Goal: Information Seeking & Learning: Learn about a topic

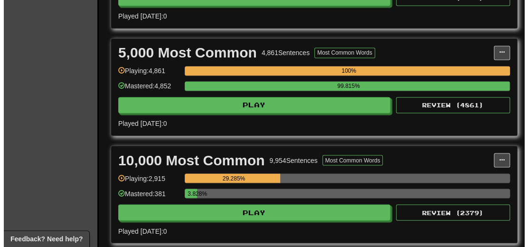
scroll to position [665, 0]
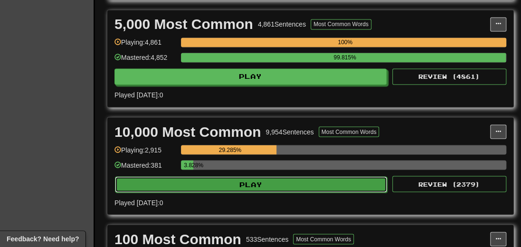
click at [260, 190] on button "Play" at bounding box center [251, 184] width 272 height 16
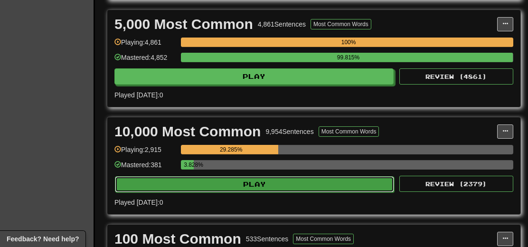
select select "**"
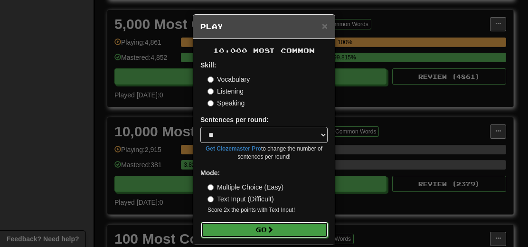
click at [251, 231] on button "Go" at bounding box center [264, 230] width 127 height 16
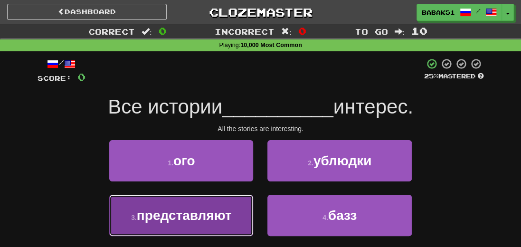
click at [206, 219] on span "представляют" at bounding box center [184, 215] width 95 height 15
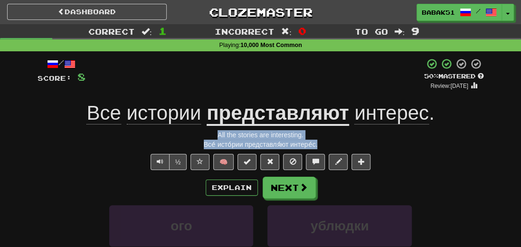
drag, startPoint x: 302, startPoint y: 147, endPoint x: 192, endPoint y: 135, distance: 110.8
click at [192, 135] on div "/ Score: 8 + 8 50 % Mastered Review: [DATE] Все истории представляют интерес . …" at bounding box center [261, 211] width 446 height 307
copy div "All the stories are interesting. Все́ исто́рии представля́ют интере́с."
click at [294, 185] on button "Next" at bounding box center [289, 188] width 53 height 22
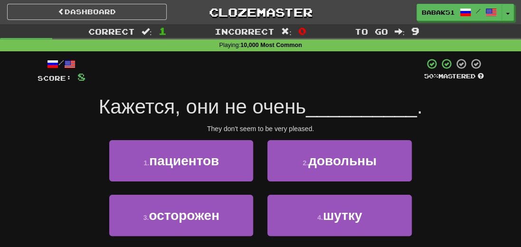
click at [439, 137] on div "/ Score: 8 50 % Mastered Кажется, они не очень __________ . They don't seem to …" at bounding box center [261, 164] width 446 height 212
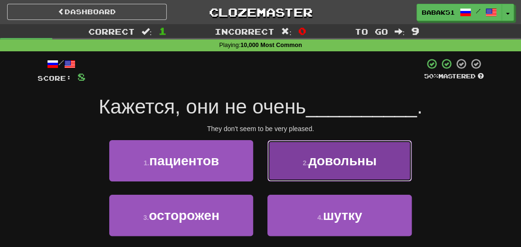
click at [348, 161] on span "довольны" at bounding box center [342, 160] width 68 height 15
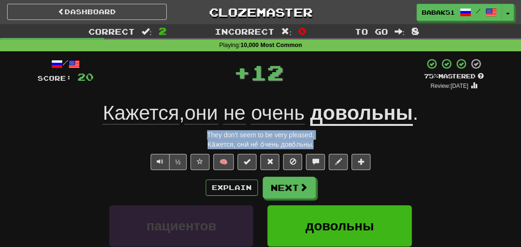
drag, startPoint x: 315, startPoint y: 145, endPoint x: 184, endPoint y: 136, distance: 130.8
click at [184, 136] on div "/ Score: 20 + 12 75 % Mastered Review: [DATE] Кажется , они не очень довольны .…" at bounding box center [261, 211] width 446 height 307
copy div "They don't seem to be very pleased. Ка́жется, они́ не́ о́чень дово́льны."
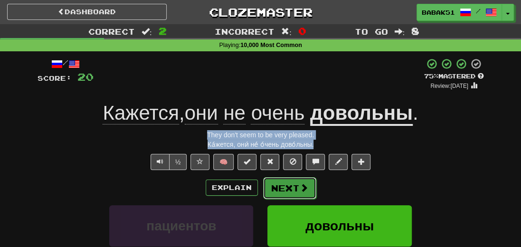
click at [282, 193] on button "Next" at bounding box center [289, 188] width 53 height 22
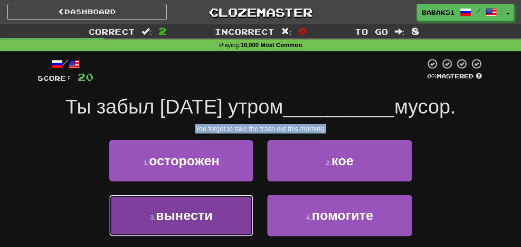
click at [193, 220] on span "вынести" at bounding box center [184, 215] width 57 height 15
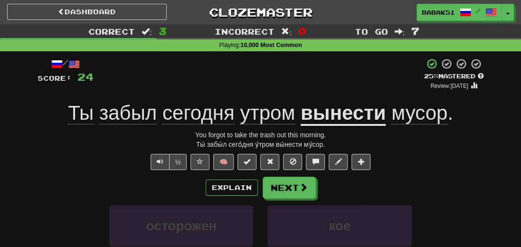
click at [352, 141] on div "Ты́ забы́л сего́дня у́тром вы́нести му́сор." at bounding box center [261, 144] width 446 height 9
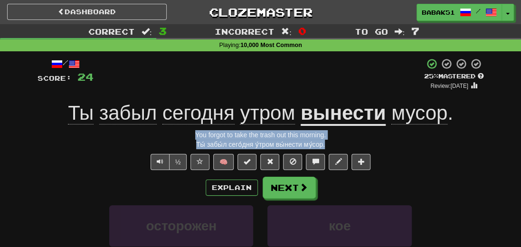
drag, startPoint x: 342, startPoint y: 144, endPoint x: 183, endPoint y: 131, distance: 159.6
click at [183, 131] on div "/ Score: 24 + 4 25 % Mastered Review: [DATE] Ты забыл [DATE] утром вынести мусо…" at bounding box center [261, 211] width 446 height 307
copy div "You forgot to take the trash out this morning. Ты́ забы́л сего́дня у́тром вы́не…"
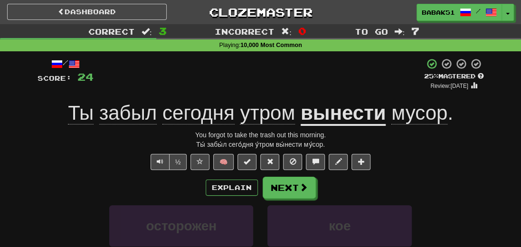
click at [98, 180] on div "Explain Next" at bounding box center [261, 188] width 446 height 22
click at [288, 183] on button "Next" at bounding box center [289, 188] width 53 height 22
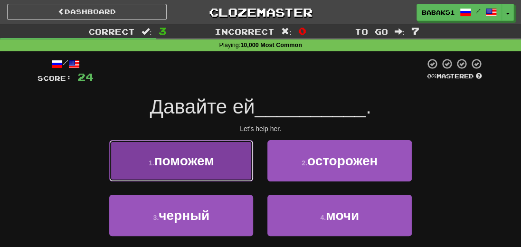
click at [196, 176] on button "1 . поможем" at bounding box center [181, 160] width 144 height 41
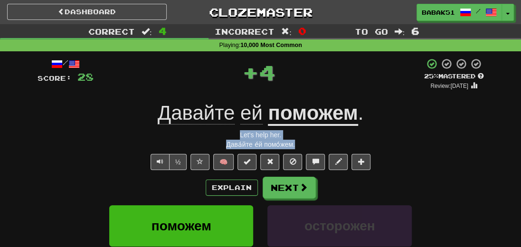
drag, startPoint x: 302, startPoint y: 145, endPoint x: 216, endPoint y: 136, distance: 86.8
click at [216, 136] on div "/ Score: 28 + 4 25 % Mastered Review: [DATE] Давайте ей поможем . Let's help he…" at bounding box center [261, 211] width 446 height 307
copy div "Let's help her. Дава́йте е́й помо́жем."
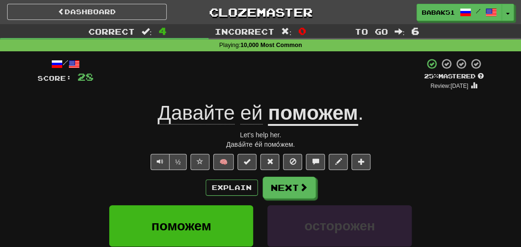
click at [75, 151] on div "/ Score: 28 + 4 25 % Mastered Review: [DATE] Давайте ей поможем . Let's help he…" at bounding box center [261, 211] width 446 height 307
click at [304, 188] on span at bounding box center [304, 187] width 9 height 9
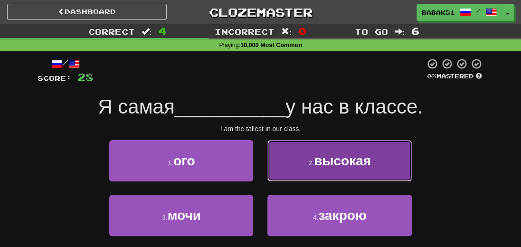
click at [356, 162] on span "высокая" at bounding box center [342, 160] width 57 height 15
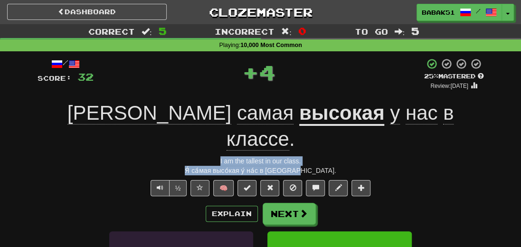
drag, startPoint x: 322, startPoint y: 145, endPoint x: 176, endPoint y: 138, distance: 146.9
click at [176, 138] on div "/ Score: 32 + 4 25 % Mastered Review: [DATE] Я самая высокая у нас в классе . I…" at bounding box center [261, 224] width 446 height 333
copy div "I am the tallest in our class. Я́ са́мая высо́кая у́ на́с в кла́ссе."
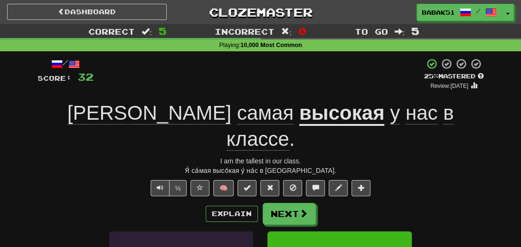
click at [82, 203] on div "Explain Next" at bounding box center [261, 214] width 446 height 22
click at [302, 209] on span at bounding box center [304, 213] width 9 height 9
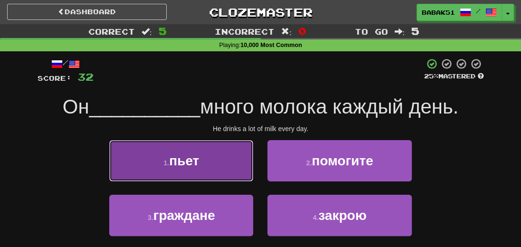
click at [227, 158] on button "1 . пьет" at bounding box center [181, 160] width 144 height 41
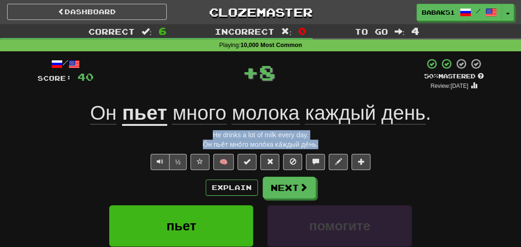
drag, startPoint x: 324, startPoint y: 147, endPoint x: 191, endPoint y: 129, distance: 133.6
click at [191, 129] on div "/ Score: 40 + 8 50 % Mastered Review: [DATE] Он пьет много молока каждый день .…" at bounding box center [261, 211] width 446 height 307
copy div "He drinks a lot of milk every day. О́н пье́т мно́го моло́ка ка́ждый де́нь."
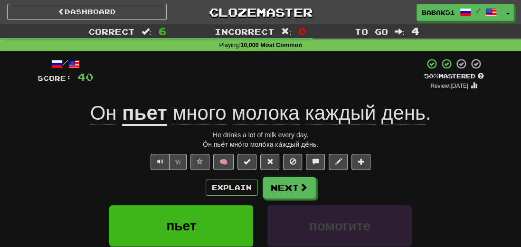
click at [58, 180] on div "Explain Next" at bounding box center [261, 188] width 446 height 22
click at [304, 192] on span at bounding box center [304, 187] width 9 height 9
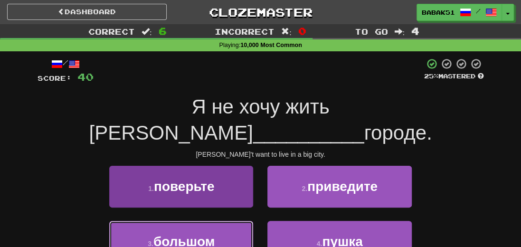
click at [195, 221] on button "3 . большом" at bounding box center [181, 241] width 144 height 41
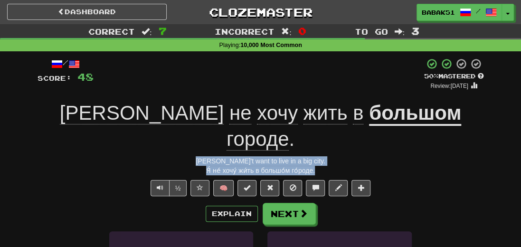
drag, startPoint x: 317, startPoint y: 144, endPoint x: 212, endPoint y: 135, distance: 105.3
click at [212, 135] on div "/ Score: 48 + 8 50 % Mastered Review: [DATE] Я не хочу жить в большом городе . …" at bounding box center [261, 224] width 446 height 333
copy div "[PERSON_NAME]'t want to live in a big city. Я́ не́ хочу́ жи́ть в большо́м го́ро…"
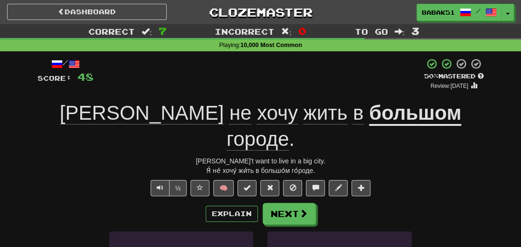
click at [99, 180] on div "½ 🧠" at bounding box center [261, 188] width 446 height 16
click at [287, 203] on button "Next" at bounding box center [289, 214] width 53 height 22
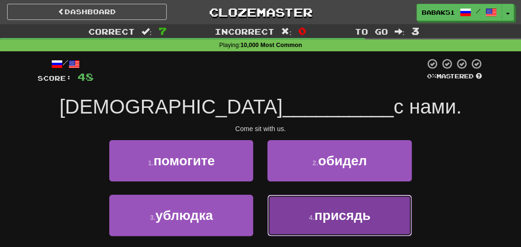
click at [358, 228] on button "4 . присядь" at bounding box center [339, 215] width 144 height 41
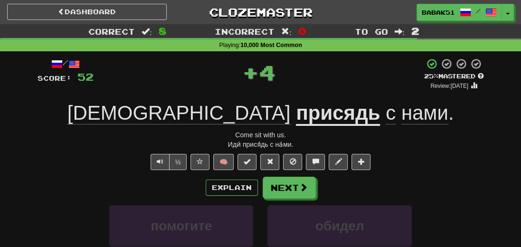
drag, startPoint x: 311, startPoint y: 138, endPoint x: 216, endPoint y: 138, distance: 95.9
click at [212, 142] on div "/ Score: 52 + 4 25 % Mastered Review: [DATE] Иди присядь с нами . Come sit with…" at bounding box center [261, 211] width 446 height 307
drag, startPoint x: 302, startPoint y: 146, endPoint x: 229, endPoint y: 132, distance: 74.5
click at [229, 132] on div "/ Score: 52 + 4 25 % Mastered Review: [DATE] Иди присядь с нами . Come sit with…" at bounding box center [261, 211] width 446 height 307
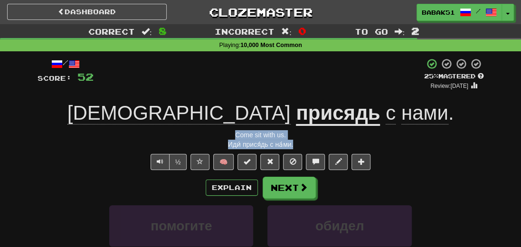
copy div "Come sit with us. Иди́ прися́дь с на́ми."
click at [75, 167] on div "½ 🧠" at bounding box center [261, 162] width 446 height 16
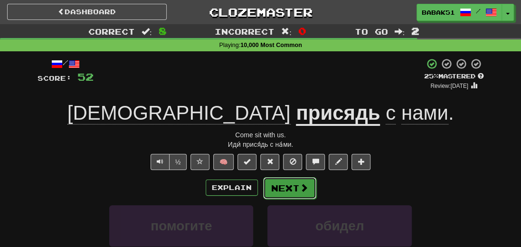
click at [289, 183] on button "Next" at bounding box center [289, 188] width 53 height 22
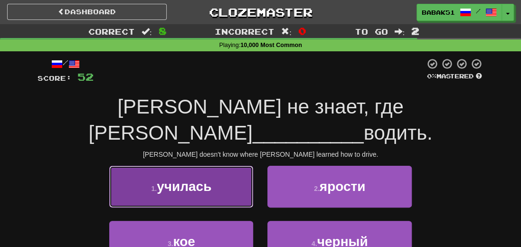
click at [181, 179] on span "училась" at bounding box center [184, 186] width 55 height 15
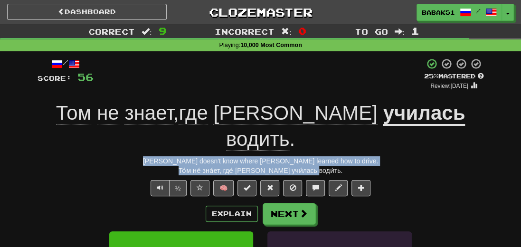
drag, startPoint x: 331, startPoint y: 145, endPoint x: 174, endPoint y: 133, distance: 157.6
click at [174, 133] on div "/ Score: 56 + 4 25 % Mastered Review: [DATE] Том не знает , где [PERSON_NAME] у…" at bounding box center [261, 224] width 446 height 333
copy div "[PERSON_NAME] doesn't know where [PERSON_NAME] learned how to drive. То́м не́ з…"
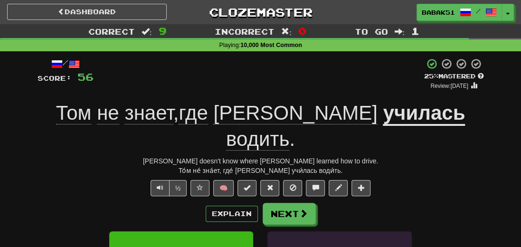
click at [90, 180] on div "½ 🧠" at bounding box center [261, 188] width 446 height 16
click at [291, 203] on button "Next" at bounding box center [289, 214] width 53 height 22
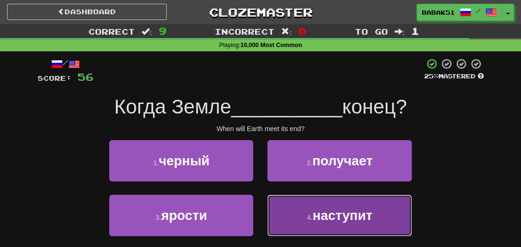
click at [353, 219] on span "наступит" at bounding box center [342, 215] width 60 height 15
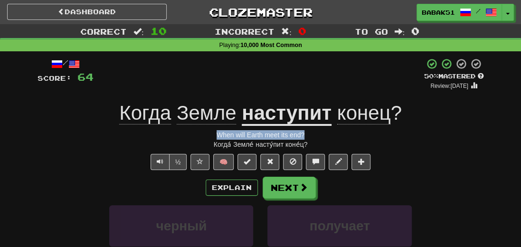
drag, startPoint x: 317, startPoint y: 139, endPoint x: 209, endPoint y: 132, distance: 108.0
click at [209, 132] on div "/ Score: 64 + 8 50 % Mastered Review: [DATE] Когда Земле наступит конец ? When …" at bounding box center [261, 211] width 446 height 307
click at [321, 145] on div "Когда́ Земле́ насту́пит коне́ц?" at bounding box center [261, 144] width 446 height 9
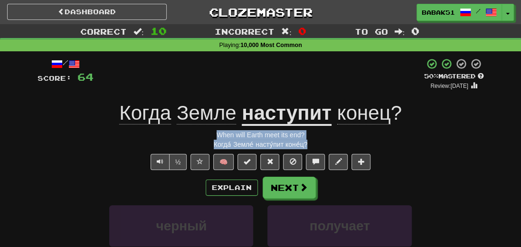
drag, startPoint x: 310, startPoint y: 145, endPoint x: 206, endPoint y: 138, distance: 104.2
click at [206, 138] on div "/ Score: 64 + 8 50 % Mastered Review: [DATE] Когда Земле наступит конец ? When …" at bounding box center [261, 211] width 446 height 307
copy div "When will Earth meet its end? Когда́ Земле́ насту́пит коне́ц?"
click at [166, 159] on button "Text-to-speech controls" at bounding box center [160, 162] width 19 height 16
click at [309, 190] on button "Next" at bounding box center [289, 188] width 53 height 22
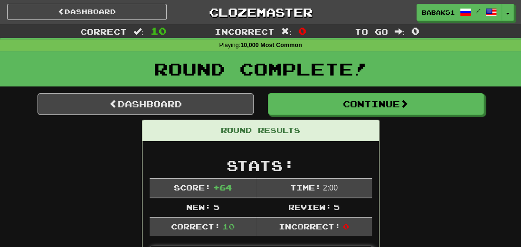
click at [378, 91] on div "Round Complete!" at bounding box center [260, 72] width 521 height 42
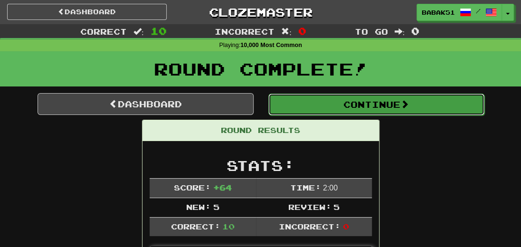
click at [383, 100] on button "Continue" at bounding box center [376, 105] width 216 height 22
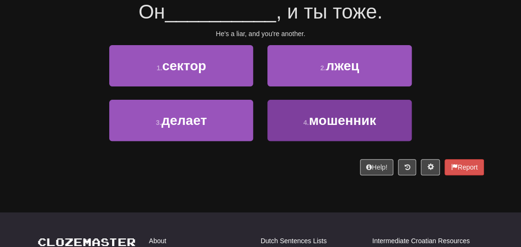
scroll to position [47, 0]
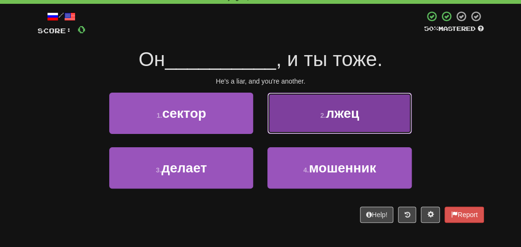
click at [338, 116] on span "лжец" at bounding box center [342, 113] width 33 height 15
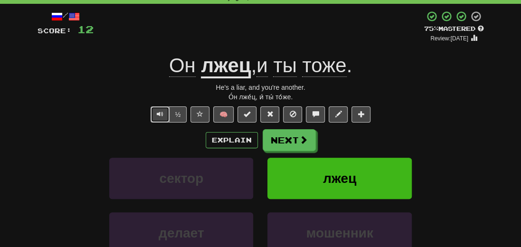
click at [155, 119] on button "Text-to-speech controls" at bounding box center [160, 114] width 19 height 16
click at [157, 119] on button "Text-to-speech controls" at bounding box center [160, 114] width 19 height 16
click at [157, 115] on button "Text-to-speech controls" at bounding box center [160, 114] width 19 height 16
click at [233, 67] on u "лжец" at bounding box center [226, 66] width 50 height 24
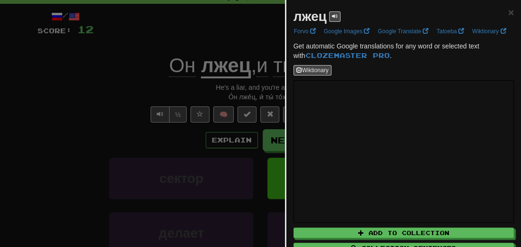
click at [56, 133] on div at bounding box center [260, 123] width 521 height 247
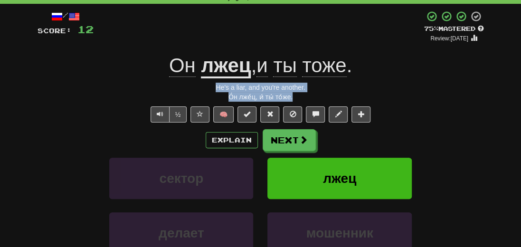
drag, startPoint x: 303, startPoint y: 95, endPoint x: 198, endPoint y: 82, distance: 105.8
click at [198, 82] on div "/ Score: 12 + 12 75 % Mastered Review: [DATE] Он лжец , и ты тоже . He's a liar…" at bounding box center [261, 163] width 446 height 307
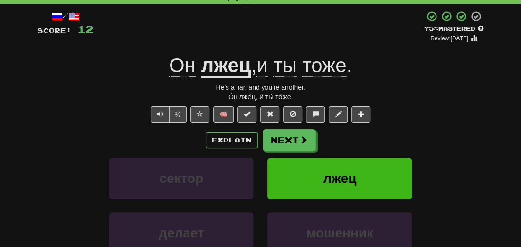
click at [61, 123] on div "/ Score: 12 + 12 75 % Mastered Review: [DATE] Он лжец , и ты тоже . He's a liar…" at bounding box center [261, 163] width 446 height 307
drag, startPoint x: 308, startPoint y: 142, endPoint x: 497, endPoint y: 141, distance: 189.0
click at [308, 142] on button "Next" at bounding box center [289, 140] width 53 height 22
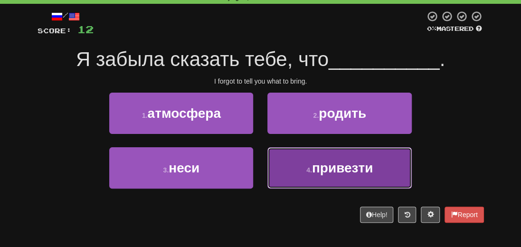
click at [351, 170] on span "привезти" at bounding box center [342, 167] width 61 height 15
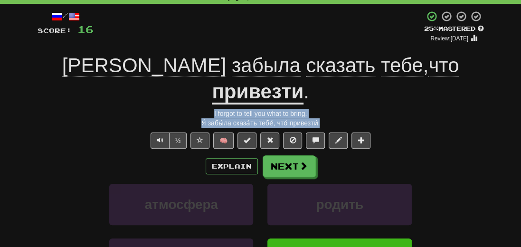
drag, startPoint x: 343, startPoint y: 98, endPoint x: 211, endPoint y: 89, distance: 131.8
click at [211, 89] on div "/ Score: 16 + 4 25 % Mastered Review: [DATE] Я забыла сказать тебе , что привез…" at bounding box center [261, 176] width 446 height 333
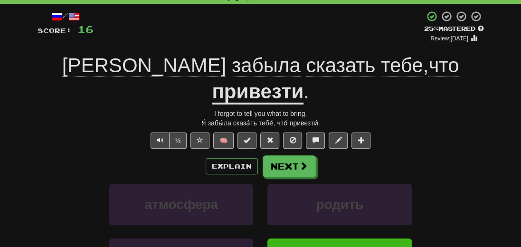
click at [56, 155] on div "Explain Next" at bounding box center [261, 166] width 446 height 22
click at [286, 156] on button "Next" at bounding box center [289, 167] width 53 height 22
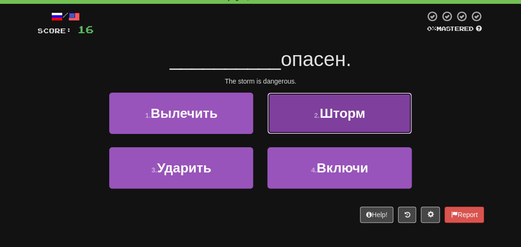
click at [341, 120] on button "2 . Шторм" at bounding box center [339, 113] width 144 height 41
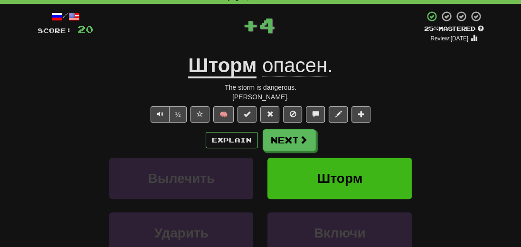
drag, startPoint x: 293, startPoint y: 98, endPoint x: 193, endPoint y: 88, distance: 100.7
click at [193, 88] on div "/ Score: 20 + 4 25 % Mastered Review: [DATE] Шторм опасен . The storm is danger…" at bounding box center [261, 163] width 446 height 307
click at [87, 119] on div "½ 🧠" at bounding box center [261, 114] width 446 height 16
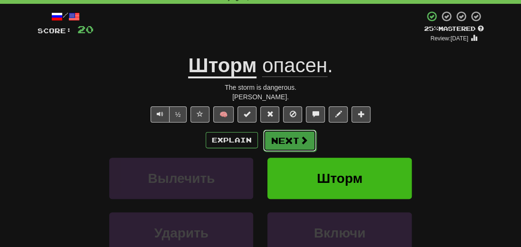
click at [287, 140] on button "Next" at bounding box center [289, 141] width 53 height 22
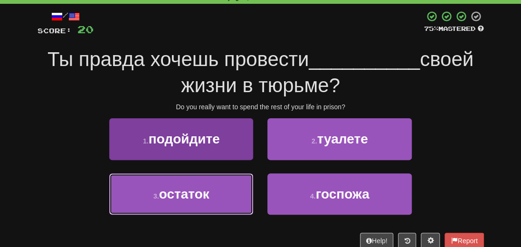
click at [161, 209] on button "3 . остаток" at bounding box center [181, 193] width 144 height 41
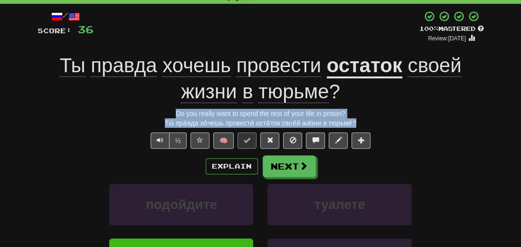
drag, startPoint x: 365, startPoint y: 124, endPoint x: 154, endPoint y: 113, distance: 211.6
click at [154, 113] on div "/ Score: 36 + 16 100 % Mastered Review: [DATE] Ты правда хочешь провести остато…" at bounding box center [261, 176] width 446 height 333
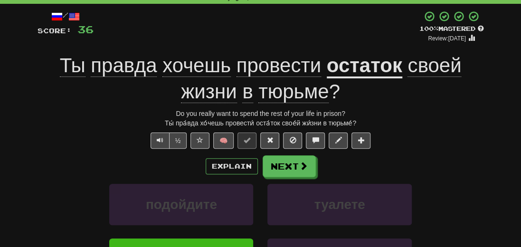
click at [108, 146] on div "½ 🧠" at bounding box center [261, 140] width 446 height 16
click at [294, 166] on button "Next" at bounding box center [289, 167] width 53 height 22
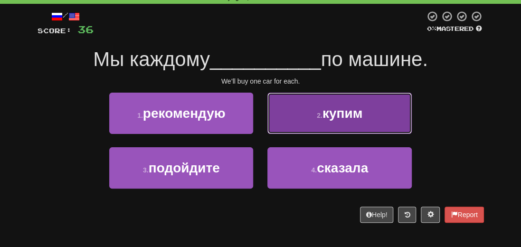
click at [352, 115] on span "купим" at bounding box center [342, 113] width 40 height 15
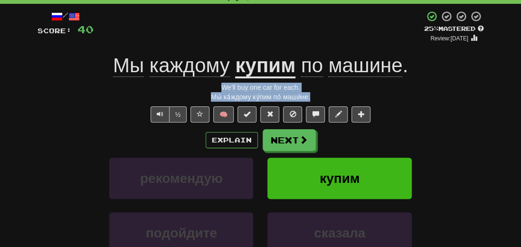
drag, startPoint x: 315, startPoint y: 96, endPoint x: 179, endPoint y: 81, distance: 137.1
click at [179, 81] on div "/ Score: 40 + 4 25 % Mastered Review: [DATE] Мы каждому купим по машине . We’ll…" at bounding box center [261, 163] width 446 height 307
click at [300, 136] on span at bounding box center [304, 140] width 9 height 9
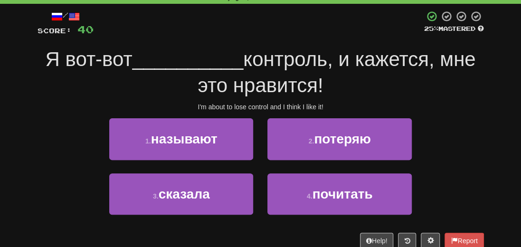
click at [374, 92] on div "Я вот-вот __________ контроль, и кажется, мне это нравится!" at bounding box center [261, 73] width 446 height 52
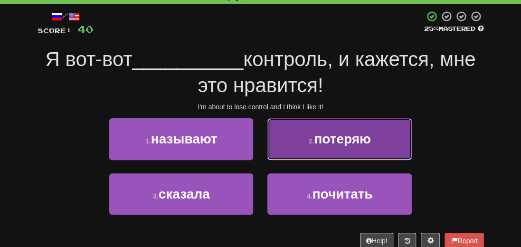
click at [339, 145] on span "потеряю" at bounding box center [342, 139] width 57 height 15
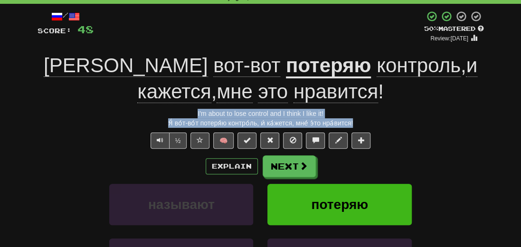
drag, startPoint x: 362, startPoint y: 124, endPoint x: 150, endPoint y: 113, distance: 212.0
click at [150, 113] on div "/ Score: 48 + 8 50 % Mastered Review: [DATE] Я вот-вот потеряю контроль , и каж…" at bounding box center [261, 176] width 446 height 333
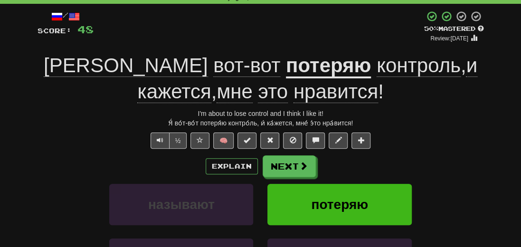
click at [64, 151] on div "/ Score: 48 + 8 50 % Mastered Review: [DATE] Я вот-вот потеряю контроль , и каж…" at bounding box center [261, 176] width 446 height 333
click at [288, 170] on button "Next" at bounding box center [289, 167] width 53 height 22
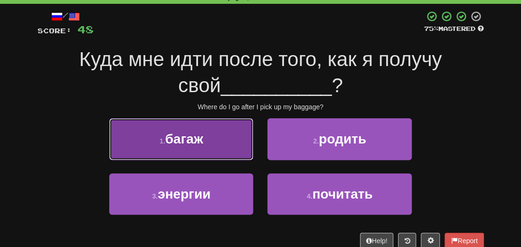
click at [194, 147] on button "1 . багаж" at bounding box center [181, 138] width 144 height 41
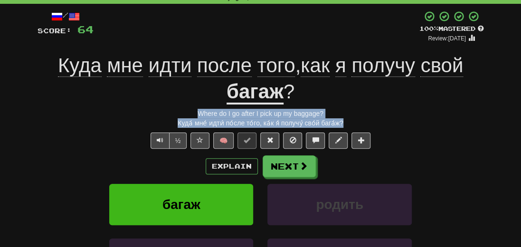
drag, startPoint x: 348, startPoint y: 124, endPoint x: 155, endPoint y: 116, distance: 192.9
click at [155, 116] on div "/ Score: 64 + 16 100 % Mastered Review: [DATE] Куда мне идти после того , как я…" at bounding box center [261, 176] width 446 height 333
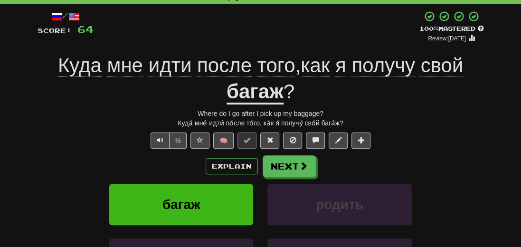
click at [85, 151] on div "/ Score: 64 + 16 100 % Mastered Review: [DATE] Куда мне идти после того , как я…" at bounding box center [261, 176] width 446 height 333
click at [279, 165] on button "Next" at bounding box center [289, 167] width 53 height 22
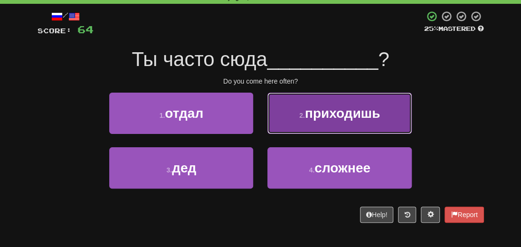
click at [337, 131] on button "2 . приходишь" at bounding box center [339, 113] width 144 height 41
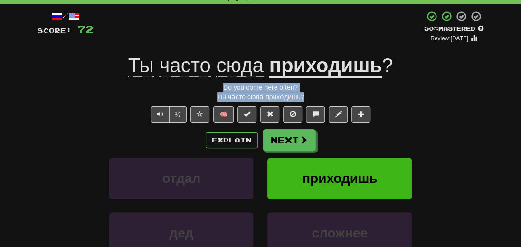
drag, startPoint x: 309, startPoint y: 94, endPoint x: 174, endPoint y: 78, distance: 135.3
click at [173, 81] on div "/ Score: 72 + 8 50 % Mastered Review: [DATE] Ты часто сюда приходишь ? Do you c…" at bounding box center [261, 163] width 446 height 307
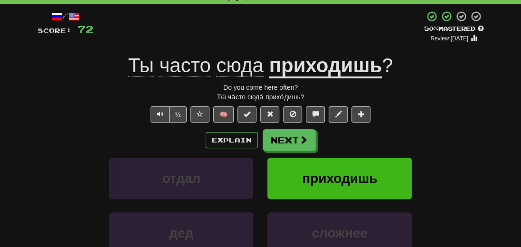
click at [37, 143] on div "/ Score: 72 + 8 50 % Mastered Review: [DATE] Ты часто сюда приходишь ? Do you c…" at bounding box center [260, 167] width 461 height 327
click at [286, 142] on button "Next" at bounding box center [289, 141] width 53 height 22
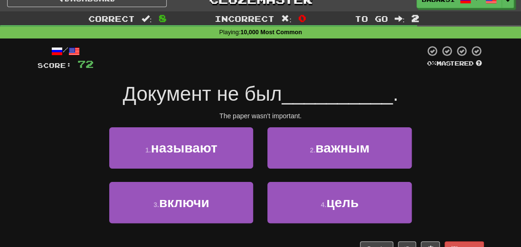
scroll to position [0, 0]
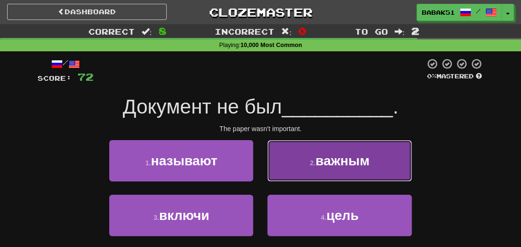
click at [359, 163] on span "важным" at bounding box center [342, 160] width 54 height 15
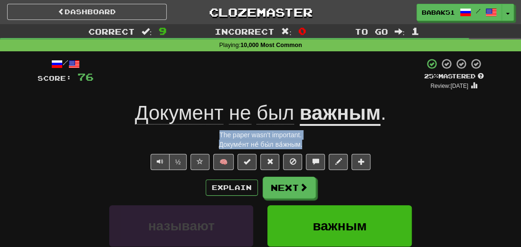
drag, startPoint x: 312, startPoint y: 143, endPoint x: 210, endPoint y: 138, distance: 102.2
click at [210, 138] on div "/ Score: 76 + 4 25 % Mastered Review: [DATE] Документ не был важным . The paper…" at bounding box center [261, 211] width 446 height 307
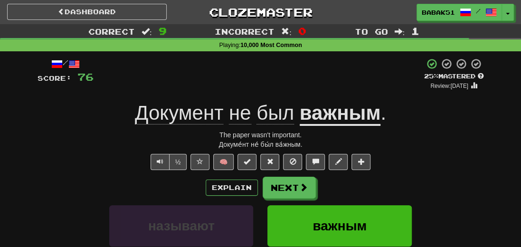
click at [75, 184] on div "Explain Next" at bounding box center [261, 188] width 446 height 22
click at [292, 185] on button "Next" at bounding box center [289, 188] width 53 height 22
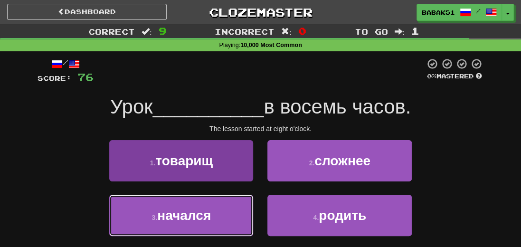
click at [197, 218] on span "начался" at bounding box center [184, 215] width 54 height 15
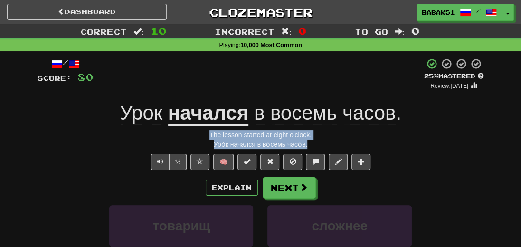
drag, startPoint x: 314, startPoint y: 146, endPoint x: 199, endPoint y: 128, distance: 115.8
click at [199, 128] on div "/ Score: 80 + 4 25 % Mastered Review: [DATE] Урок начался в восемь часов . The …" at bounding box center [261, 211] width 446 height 307
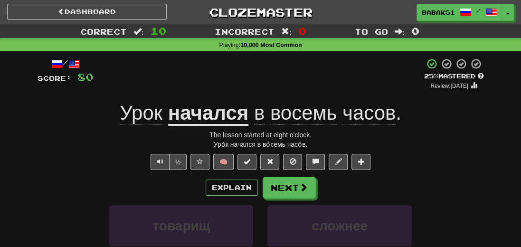
click at [99, 175] on div "/ Score: 80 + 4 25 % Mastered Review: [DATE] Урок начался в восемь часов . The …" at bounding box center [261, 211] width 446 height 307
click at [292, 192] on button "Next" at bounding box center [289, 188] width 53 height 22
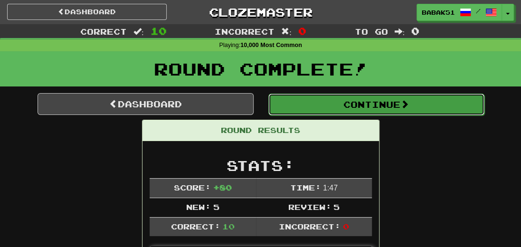
click at [376, 107] on button "Continue" at bounding box center [376, 105] width 216 height 22
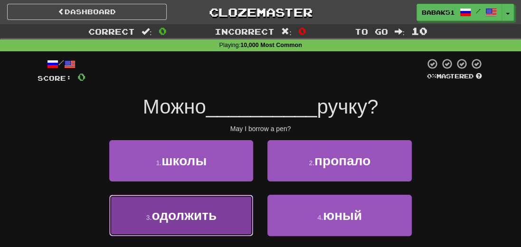
click at [174, 215] on span "одолжить" at bounding box center [183, 215] width 65 height 15
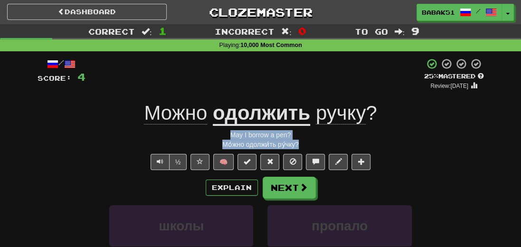
drag, startPoint x: 307, startPoint y: 145, endPoint x: 207, endPoint y: 135, distance: 100.2
click at [207, 135] on div "/ Score: 4 + 4 25 % Mastered Review: [DATE] Можно одолжить ручку ? May I borrow…" at bounding box center [261, 211] width 446 height 307
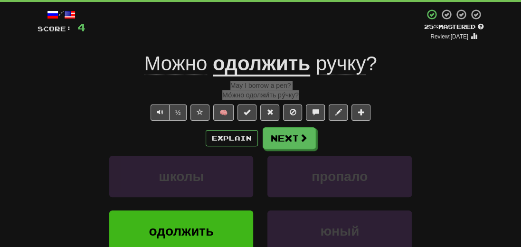
scroll to position [95, 0]
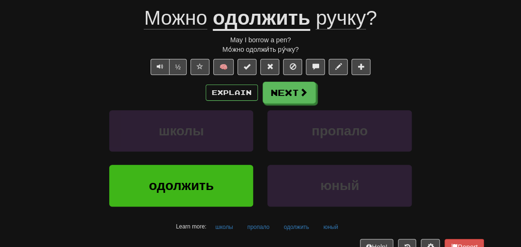
click at [44, 161] on div "школы пропало" at bounding box center [260, 137] width 475 height 55
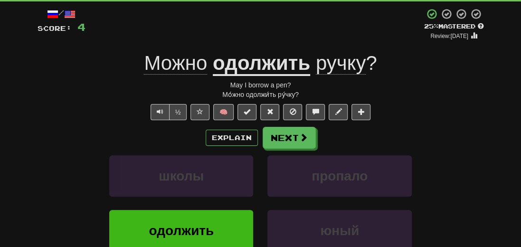
scroll to position [0, 0]
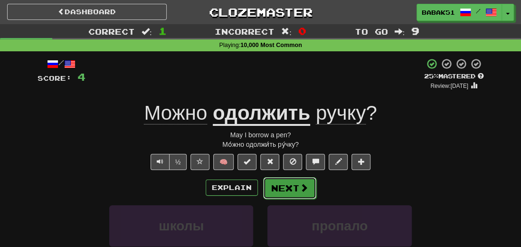
click at [289, 188] on button "Next" at bounding box center [289, 188] width 53 height 22
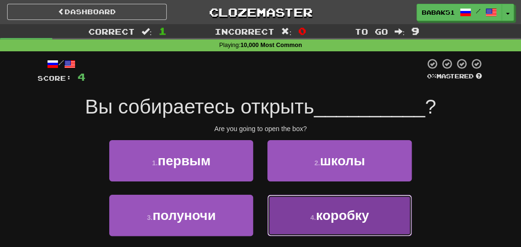
click at [337, 225] on button "4 . коробку" at bounding box center [339, 215] width 144 height 41
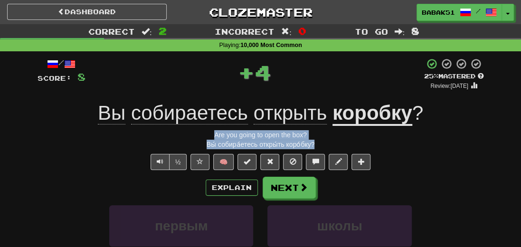
drag, startPoint x: 326, startPoint y: 143, endPoint x: 210, endPoint y: 133, distance: 116.3
click at [210, 133] on div "/ Score: 8 + 4 25 % Mastered Review: [DATE] Вы собираетесь открыть коробку ? Ar…" at bounding box center [261, 211] width 446 height 307
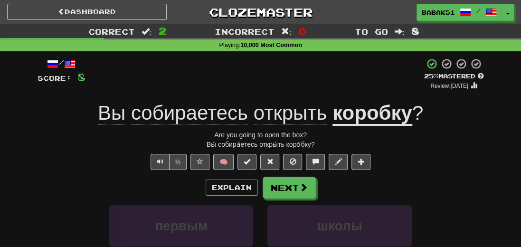
click at [62, 169] on div "½ 🧠" at bounding box center [261, 162] width 446 height 16
click at [298, 187] on button "Next" at bounding box center [289, 188] width 53 height 22
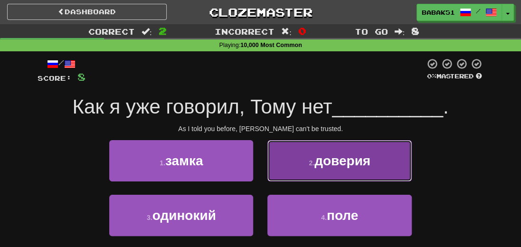
click at [337, 167] on span "доверия" at bounding box center [342, 160] width 56 height 15
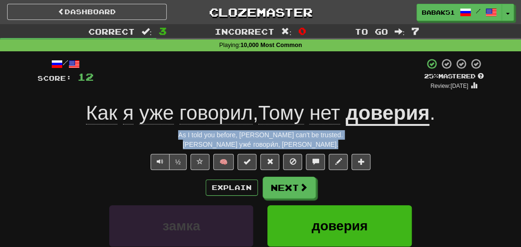
drag, startPoint x: 336, startPoint y: 143, endPoint x: 182, endPoint y: 136, distance: 153.5
click at [182, 136] on div "/ Score: 12 + 4 25 % Mastered Review: [DATE] Как я уже говорил , Тому нет довер…" at bounding box center [261, 211] width 446 height 307
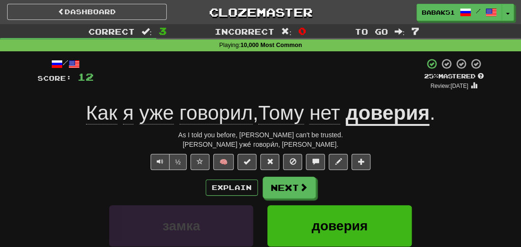
click at [97, 190] on div "Explain Next" at bounding box center [261, 188] width 446 height 22
click at [282, 188] on button "Next" at bounding box center [289, 188] width 53 height 22
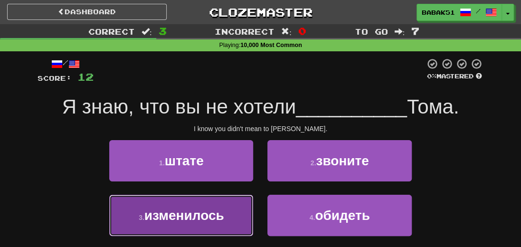
click at [205, 225] on button "3 . изменилось" at bounding box center [181, 215] width 144 height 41
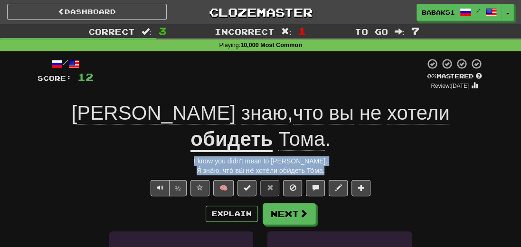
drag, startPoint x: 330, startPoint y: 146, endPoint x: 191, endPoint y: 138, distance: 139.8
click at [191, 138] on div "/ Score: 12 0 % Mastered Review: [DATE] Я знаю , что вы не хотели обидеть [PERS…" at bounding box center [261, 224] width 446 height 333
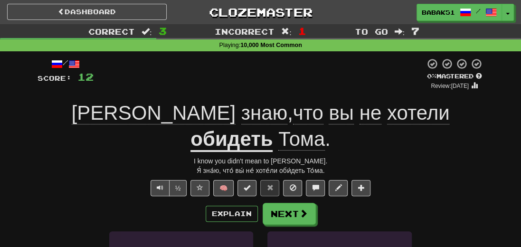
click at [80, 203] on div "Explain Next" at bounding box center [261, 214] width 446 height 22
click at [289, 203] on button "Next" at bounding box center [289, 214] width 53 height 22
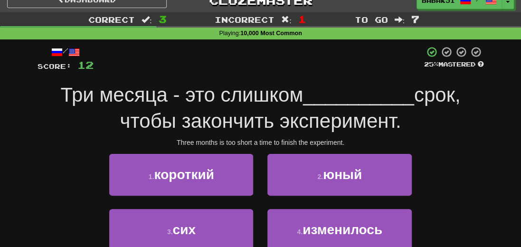
scroll to position [47, 0]
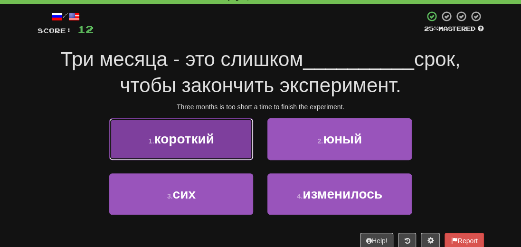
click at [130, 146] on button "1 . короткий" at bounding box center [181, 138] width 144 height 41
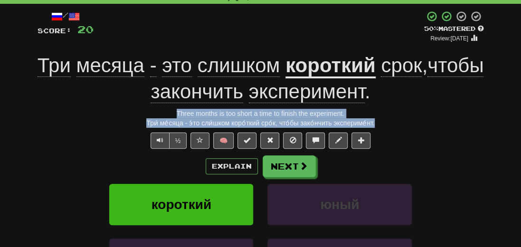
drag, startPoint x: 382, startPoint y: 122, endPoint x: 150, endPoint y: 117, distance: 231.7
click at [150, 117] on div "/ Score: 20 + 8 50 % Mastered Review: [DATE] Три месяца - это слишком короткий …" at bounding box center [261, 176] width 446 height 333
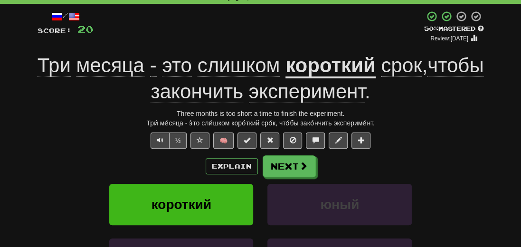
click at [103, 140] on div "½ 🧠" at bounding box center [261, 140] width 446 height 16
click at [271, 165] on button "Next" at bounding box center [289, 167] width 53 height 22
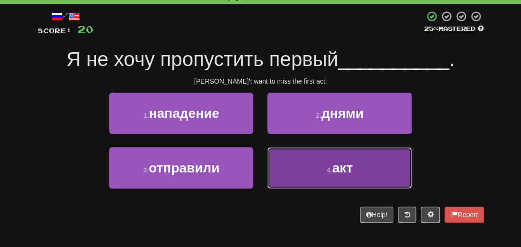
click at [336, 166] on span "акт" at bounding box center [342, 167] width 20 height 15
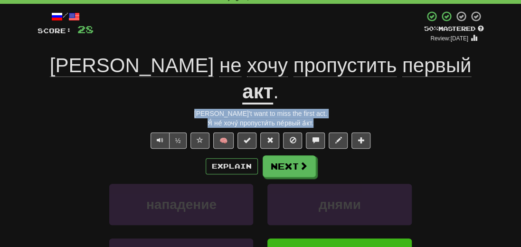
drag, startPoint x: 316, startPoint y: 96, endPoint x: 187, endPoint y: 85, distance: 129.7
click at [187, 85] on div "/ Score: 28 + 8 50 % Mastered Review: [DATE] Я не хочу пропустить первый акт . …" at bounding box center [261, 176] width 446 height 333
drag, startPoint x: 234, startPoint y: 90, endPoint x: 236, endPoint y: 96, distance: 6.5
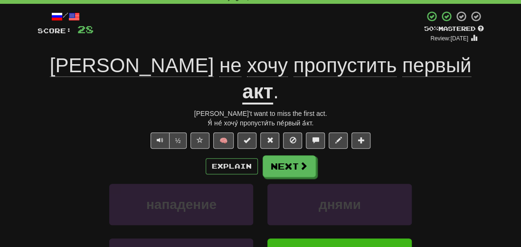
click at [75, 184] on div "нападение днями" at bounding box center [260, 211] width 475 height 55
click at [289, 156] on button "Next" at bounding box center [289, 167] width 53 height 22
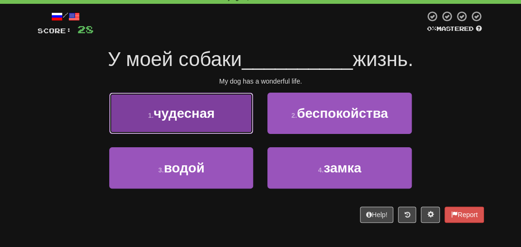
click at [187, 118] on span "чудесная" at bounding box center [183, 113] width 61 height 15
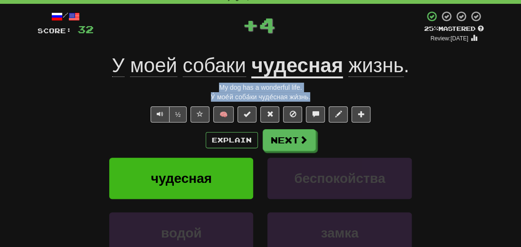
drag, startPoint x: 306, startPoint y: 95, endPoint x: 205, endPoint y: 89, distance: 101.3
click at [205, 89] on div "/ Score: 32 + 4 25 % Mastered Review: [DATE] У моей собаки чудесная жизнь . My …" at bounding box center [261, 163] width 446 height 307
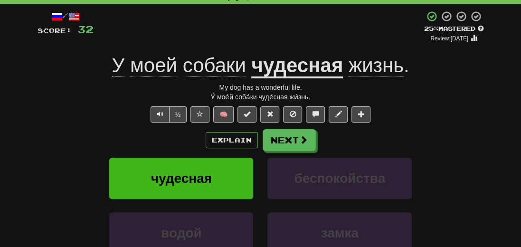
click at [45, 137] on div "Explain Next" at bounding box center [261, 140] width 446 height 22
click at [289, 143] on button "Next" at bounding box center [289, 141] width 53 height 22
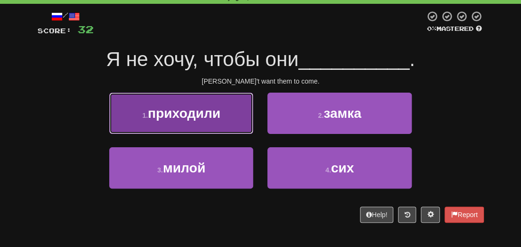
click at [153, 124] on button "1 . приходили" at bounding box center [181, 113] width 144 height 41
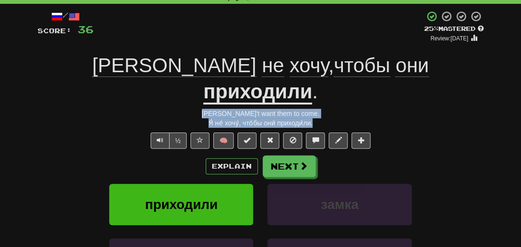
drag, startPoint x: 334, startPoint y: 100, endPoint x: 184, endPoint y: 91, distance: 150.8
click at [184, 91] on div "/ Score: 36 + 4 25 % Mastered Review: [DATE] Я не хочу , чтобы они приходили . …" at bounding box center [261, 176] width 446 height 333
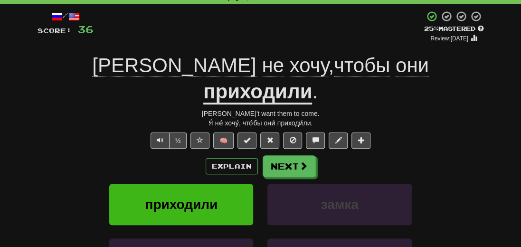
click at [71, 155] on div "Explain Next приходили замка [GEOGRAPHIC_DATA] сих Learn more: приходили замка …" at bounding box center [261, 231] width 446 height 152
click at [313, 156] on button "Next" at bounding box center [289, 167] width 53 height 22
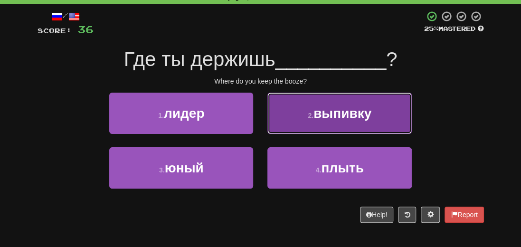
click at [352, 118] on span "выпивку" at bounding box center [342, 113] width 58 height 15
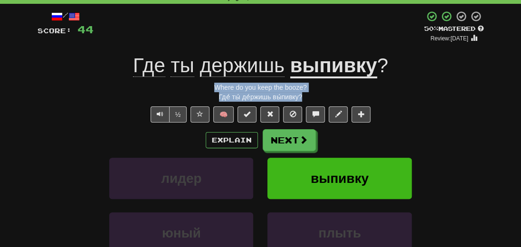
drag, startPoint x: 315, startPoint y: 94, endPoint x: 208, endPoint y: 87, distance: 107.5
click at [208, 87] on div "/ Score: 44 + 8 50 % Mastered Review: [DATE] Где ты держишь выпивку ? Where do …" at bounding box center [261, 163] width 446 height 307
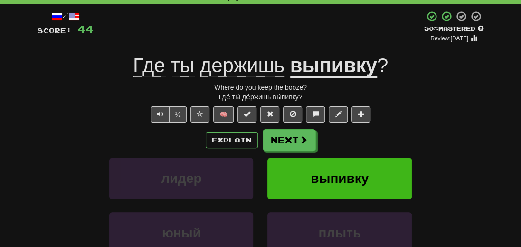
click at [59, 155] on div "Explain Next лидер выпивку юный плыть Learn more: лидер выпивку юный плыть" at bounding box center [261, 205] width 446 height 152
click at [288, 144] on button "Next" at bounding box center [289, 141] width 53 height 22
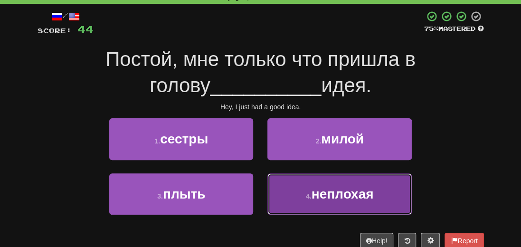
click at [352, 195] on span "неплохая" at bounding box center [342, 194] width 62 height 15
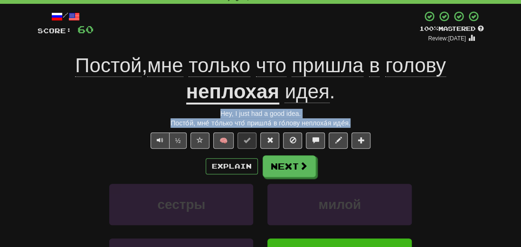
drag, startPoint x: 341, startPoint y: 122, endPoint x: 157, endPoint y: 116, distance: 183.8
click at [157, 116] on div "/ Score: 60 + 16 100 % Mastered Review: [DATE] Постой , мне только что пришла в…" at bounding box center [261, 176] width 446 height 333
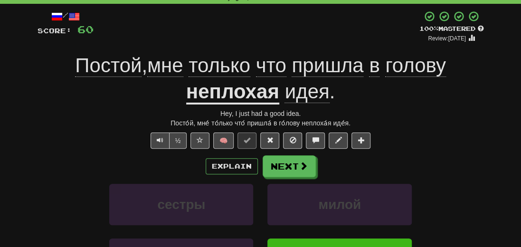
click at [76, 128] on div "/ Score: 60 + 16 100 % Mastered Review: [DATE] Постой , мне только что пришла в…" at bounding box center [261, 176] width 446 height 333
click at [286, 168] on button "Next" at bounding box center [289, 167] width 53 height 22
